Goal: Task Accomplishment & Management: Complete application form

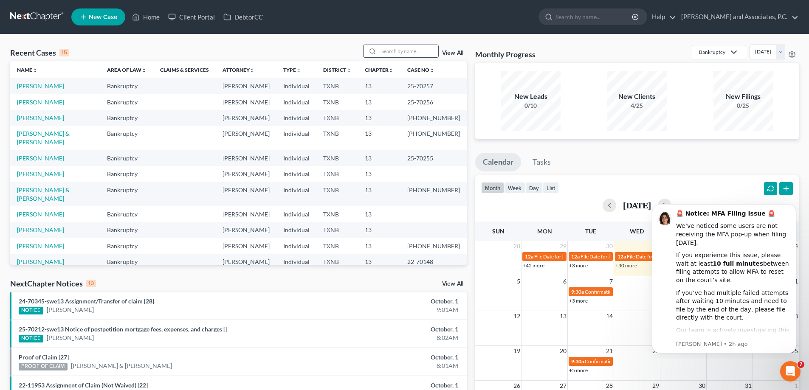
click at [393, 48] on input "search" at bounding box center [408, 51] width 59 height 12
type input "sessions"
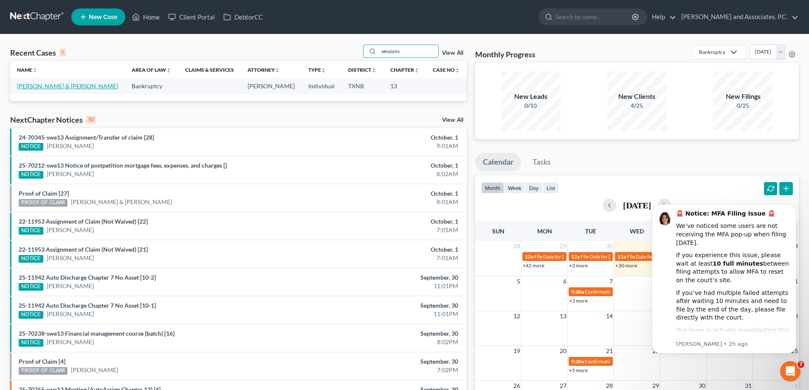
click at [50, 85] on link "[PERSON_NAME] & [PERSON_NAME]" at bounding box center [67, 85] width 101 height 7
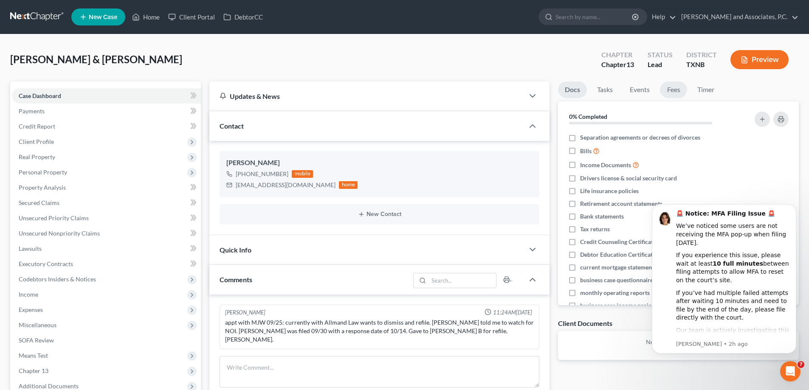
click at [678, 95] on link "Fees" at bounding box center [673, 90] width 27 height 17
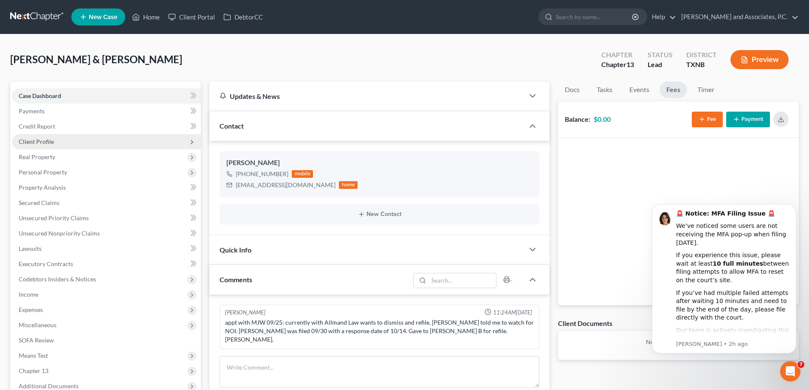
click at [57, 140] on span "Client Profile" at bounding box center [106, 141] width 189 height 15
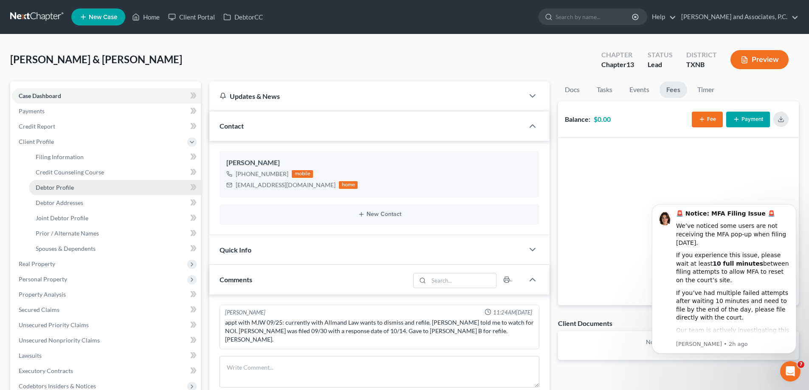
click at [63, 187] on span "Debtor Profile" at bounding box center [55, 187] width 38 height 7
select select "1"
select select "0"
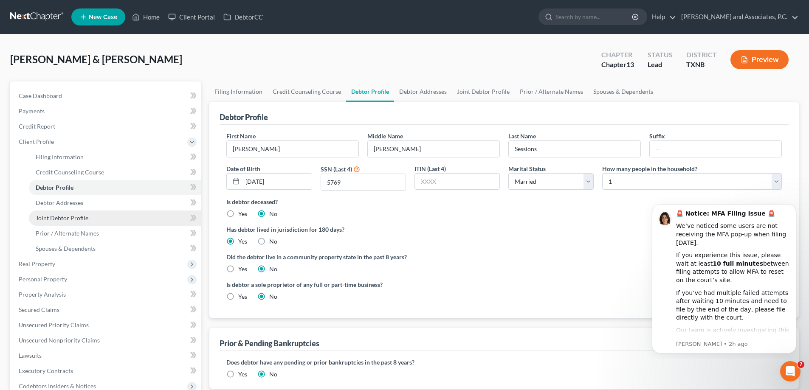
click at [72, 221] on span "Joint Debtor Profile" at bounding box center [62, 217] width 53 height 7
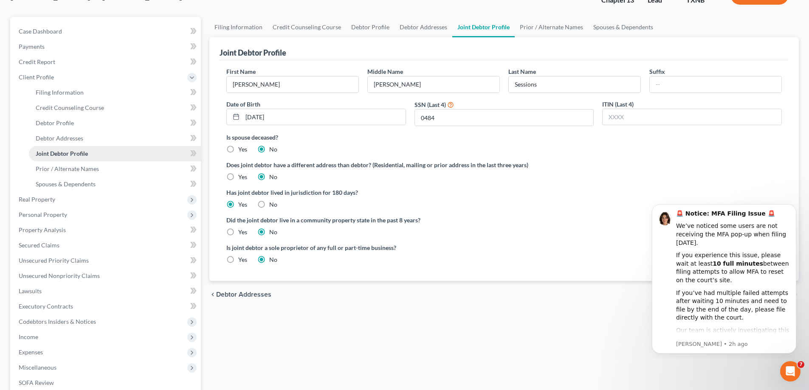
scroll to position [85, 0]
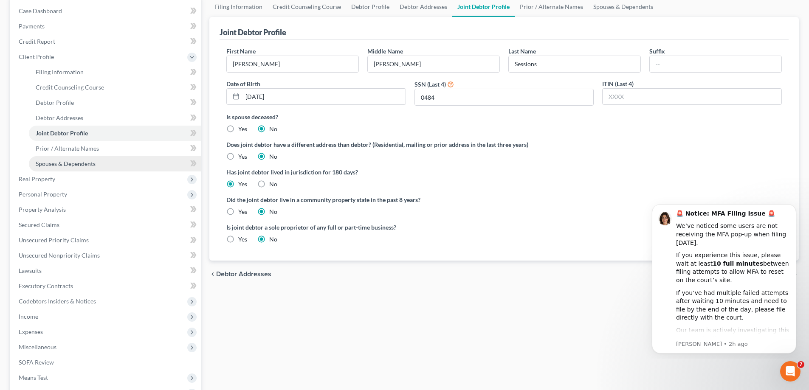
click at [72, 166] on span "Spouses & Dependents" at bounding box center [66, 163] width 60 height 7
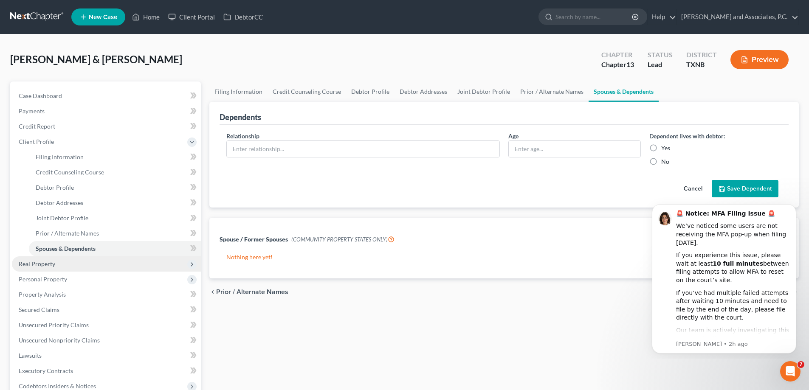
click at [51, 265] on span "Real Property" at bounding box center [37, 263] width 37 height 7
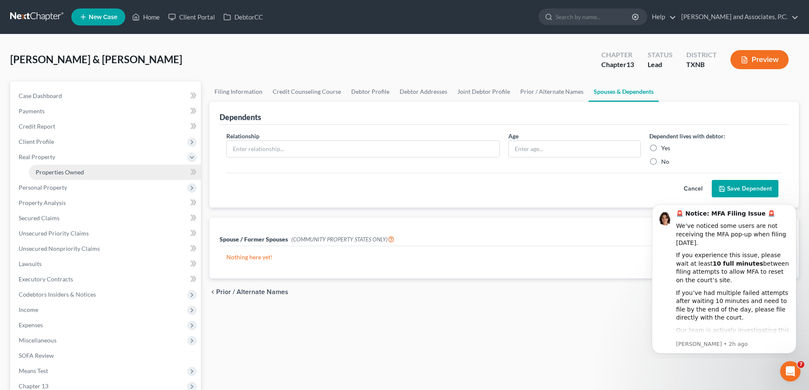
click at [61, 175] on span "Properties Owned" at bounding box center [60, 172] width 48 height 7
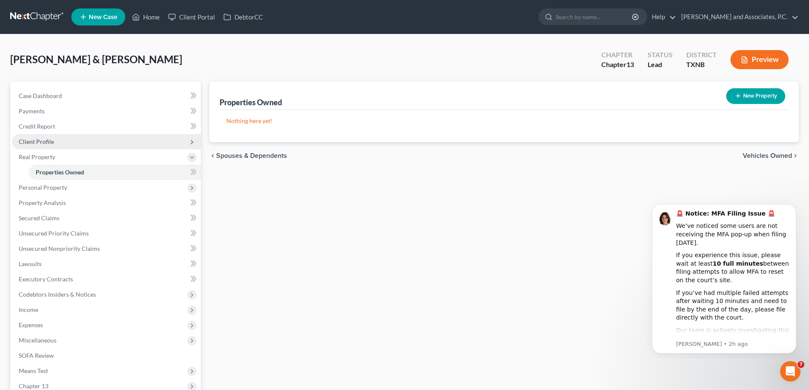
click at [56, 140] on span "Client Profile" at bounding box center [106, 141] width 189 height 15
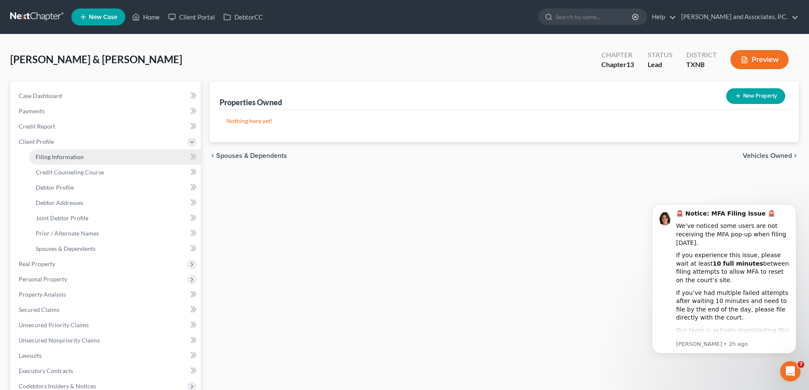
click at [63, 156] on span "Filing Information" at bounding box center [60, 156] width 48 height 7
select select "1"
select select "3"
select select "78"
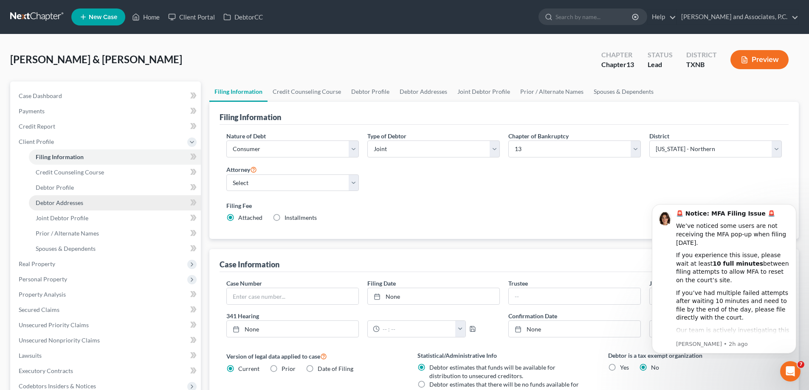
click at [62, 201] on span "Debtor Addresses" at bounding box center [60, 202] width 48 height 7
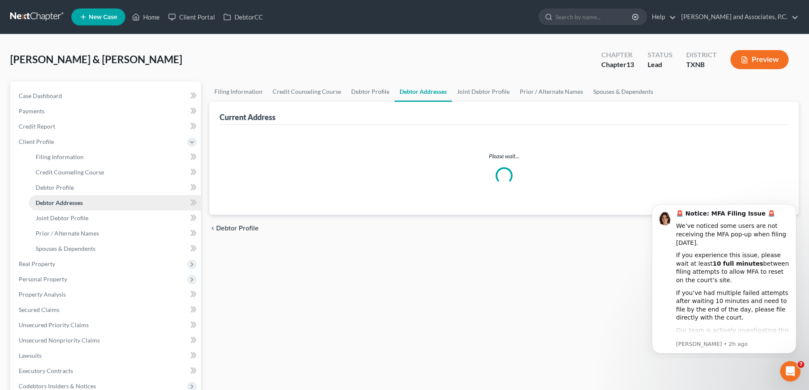
select select "0"
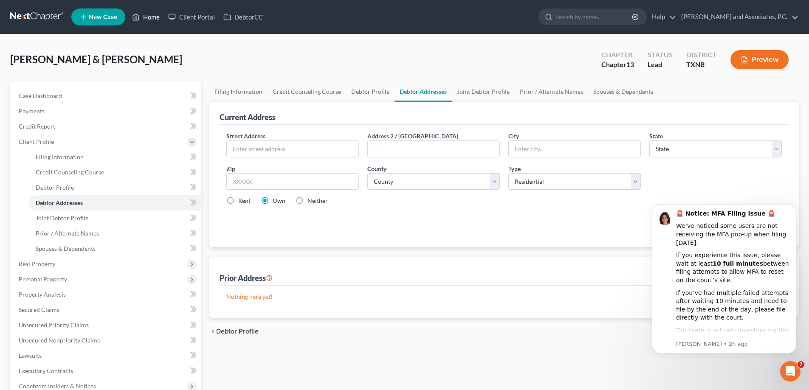
click at [147, 14] on link "Home" at bounding box center [146, 16] width 36 height 15
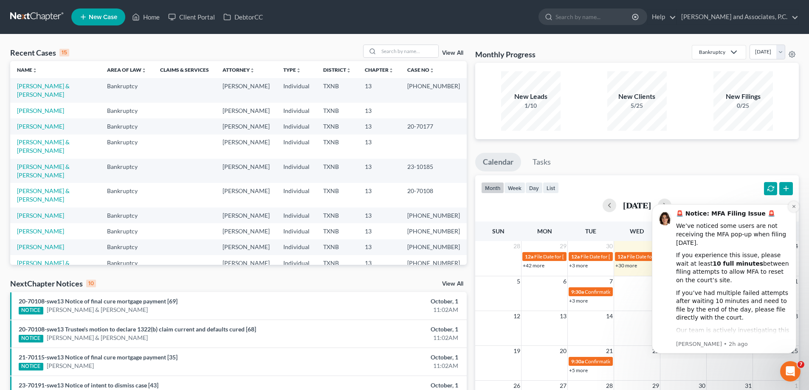
click at [793, 207] on icon "Dismiss notification" at bounding box center [793, 206] width 3 height 3
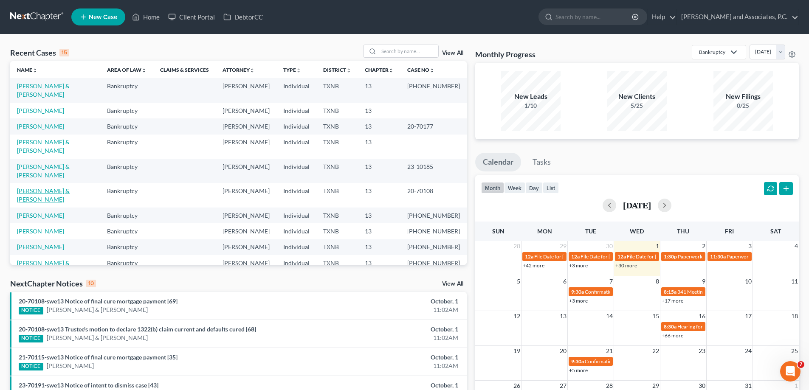
click at [67, 187] on link "[PERSON_NAME] & [PERSON_NAME]" at bounding box center [43, 195] width 53 height 16
select select "5"
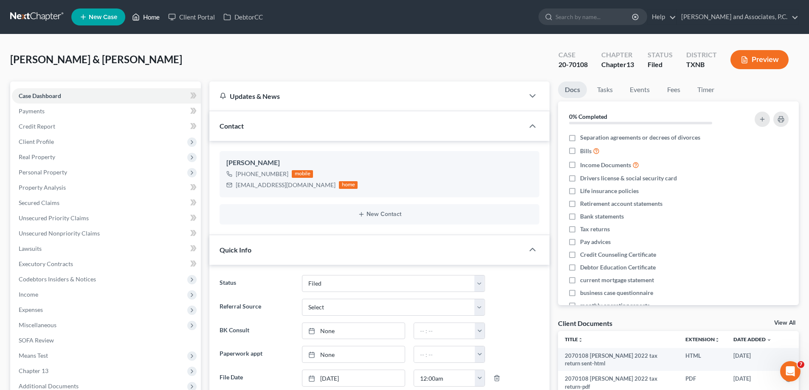
click at [144, 15] on link "Home" at bounding box center [146, 16] width 36 height 15
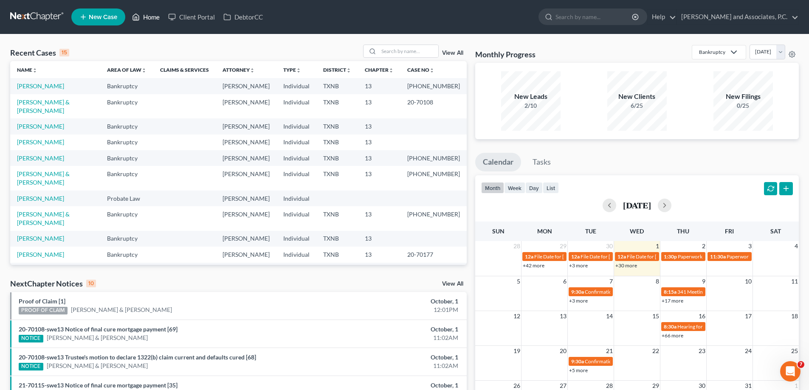
click at [149, 20] on link "Home" at bounding box center [146, 16] width 36 height 15
click at [388, 53] on input "search" at bounding box center [408, 51] width 59 height 12
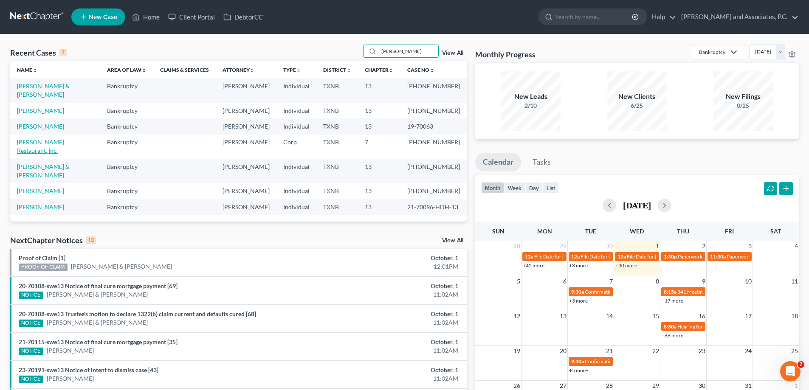
type input "harvey"
click at [57, 138] on link "Harvey's Restaurant, Inc." at bounding box center [40, 146] width 47 height 16
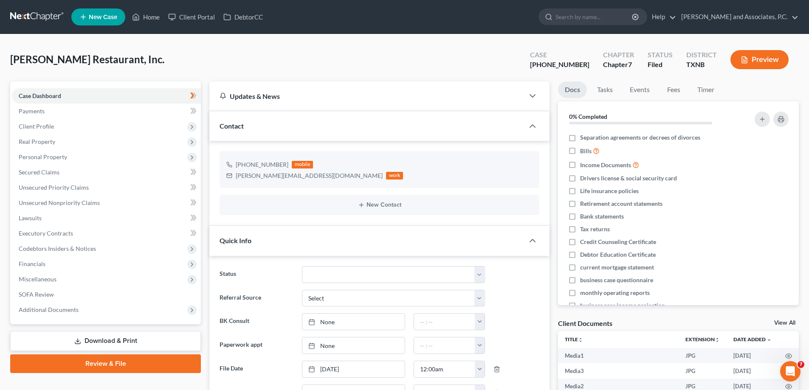
scroll to position [1082, 0]
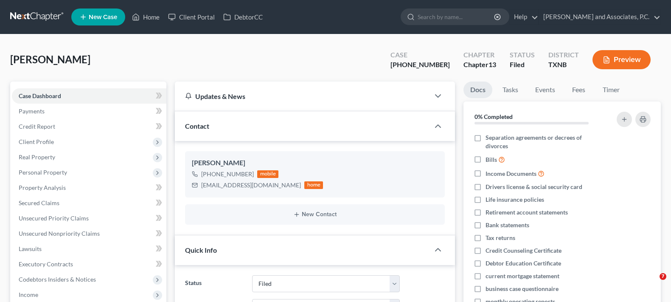
select select "5"
select select "0"
click at [145, 17] on link "Home" at bounding box center [146, 16] width 36 height 15
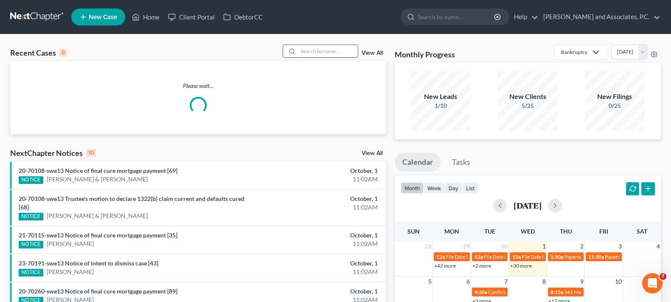
click at [312, 53] on input "search" at bounding box center [327, 51] width 59 height 12
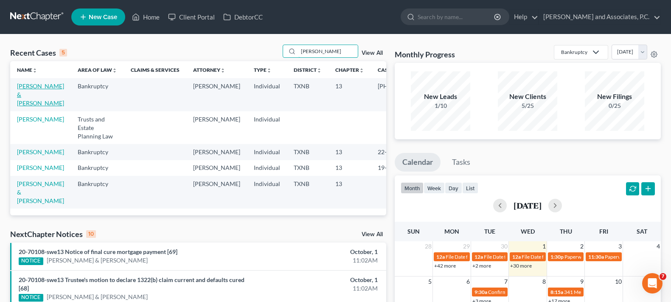
type input "[PERSON_NAME]"
click at [23, 92] on link "[PERSON_NAME] & [PERSON_NAME]" at bounding box center [40, 94] width 47 height 24
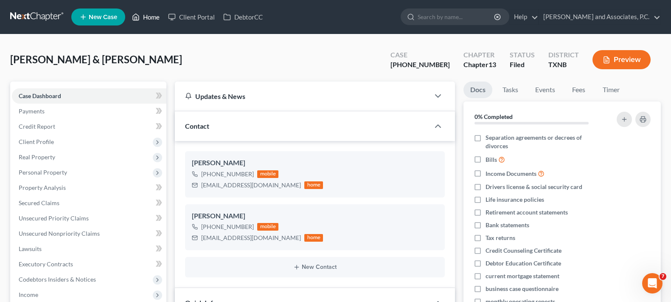
click at [157, 14] on link "Home" at bounding box center [146, 16] width 36 height 15
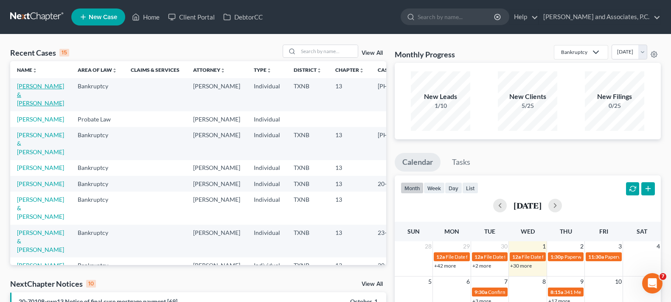
click at [29, 98] on link "[PERSON_NAME] & [PERSON_NAME]" at bounding box center [40, 94] width 47 height 24
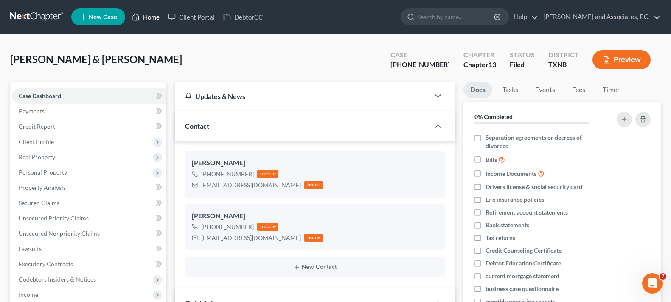
click at [144, 20] on link "Home" at bounding box center [146, 16] width 36 height 15
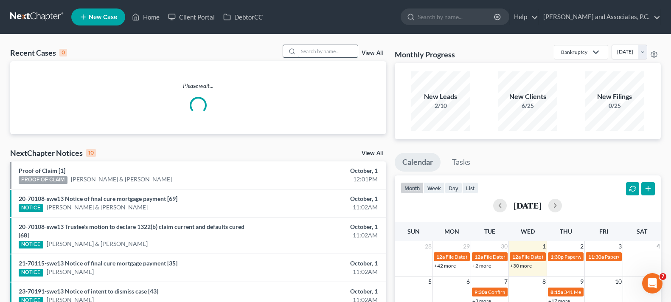
click at [326, 51] on input "search" at bounding box center [327, 51] width 59 height 12
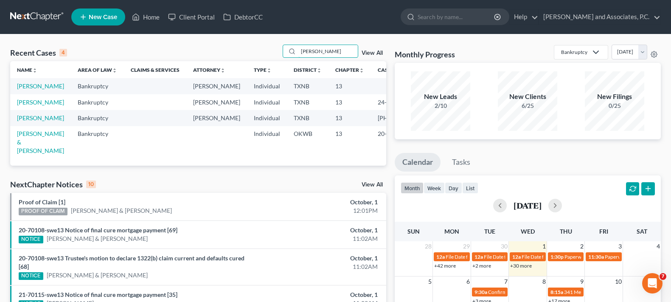
type input "[PERSON_NAME]"
click at [27, 90] on td "[PERSON_NAME]" at bounding box center [40, 86] width 61 height 16
click at [25, 89] on link "[PERSON_NAME]" at bounding box center [40, 85] width 47 height 7
select select "8"
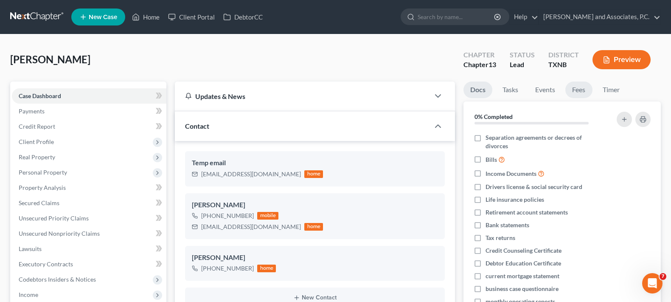
click at [579, 91] on link "Fees" at bounding box center [579, 90] width 27 height 17
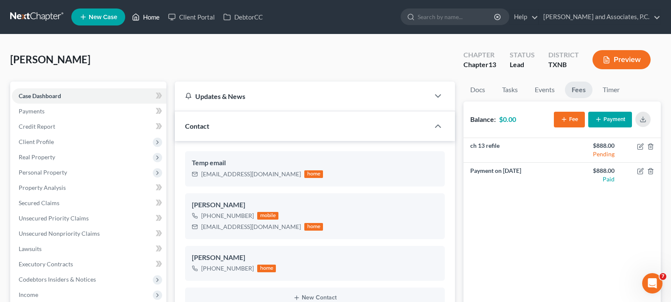
click at [152, 14] on link "Home" at bounding box center [146, 16] width 36 height 15
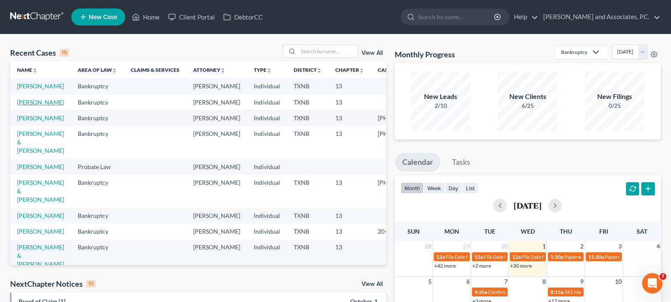
click at [26, 106] on link "[PERSON_NAME]" at bounding box center [40, 101] width 47 height 7
select select "7"
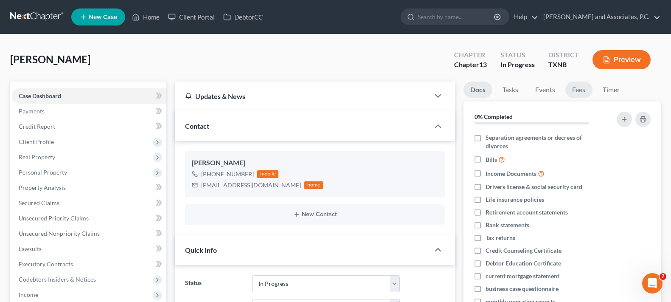
click at [577, 89] on link "Fees" at bounding box center [579, 90] width 27 height 17
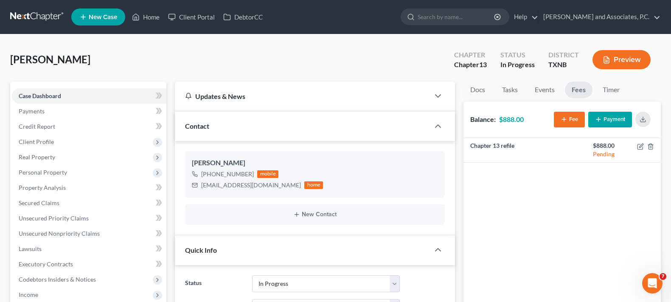
click at [326, 71] on div "[PERSON_NAME] Upgraded Chapter Chapter 13 Status In [GEOGRAPHIC_DATA] [GEOGRAPH…" at bounding box center [335, 63] width 651 height 37
click at [149, 19] on link "Home" at bounding box center [146, 16] width 36 height 15
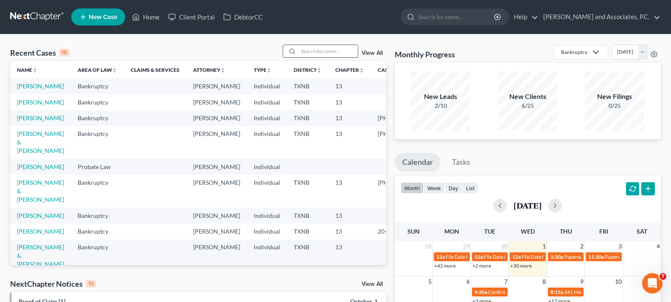
click at [328, 50] on input "search" at bounding box center [327, 51] width 59 height 12
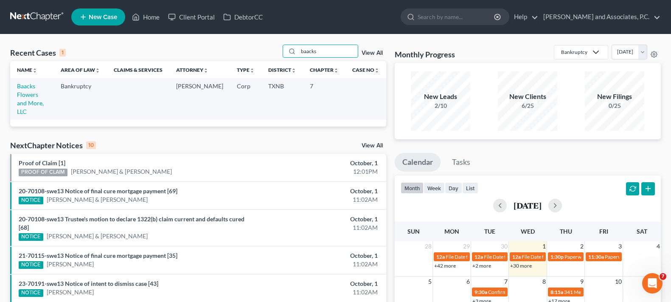
type input "baacks"
click at [28, 90] on td "Baacks Flowers and More, LLC" at bounding box center [32, 98] width 44 height 41
click at [28, 86] on link "Baacks Flowers and More, LLC" at bounding box center [30, 98] width 27 height 33
select select "7"
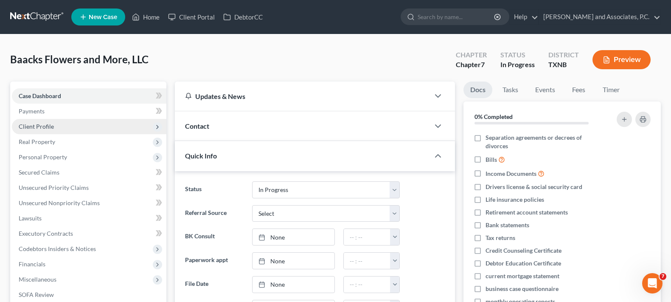
click at [65, 126] on span "Client Profile" at bounding box center [89, 126] width 155 height 15
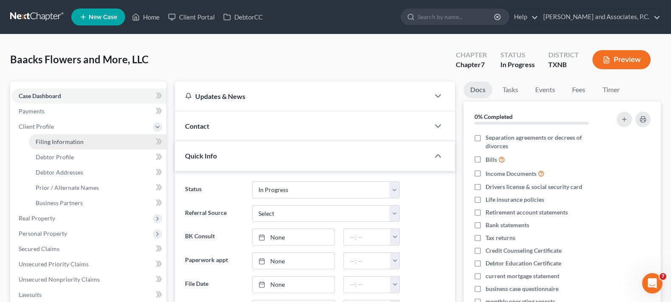
click at [63, 146] on link "Filing Information" at bounding box center [98, 141] width 138 height 15
select select "3"
select select "1"
select select "0"
